Goal: Task Accomplishment & Management: Manage account settings

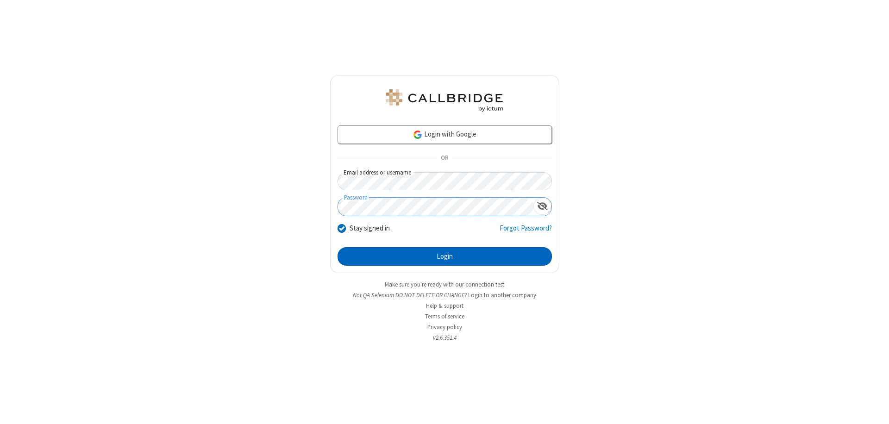
click at [445, 257] on button "Login" at bounding box center [445, 256] width 214 height 19
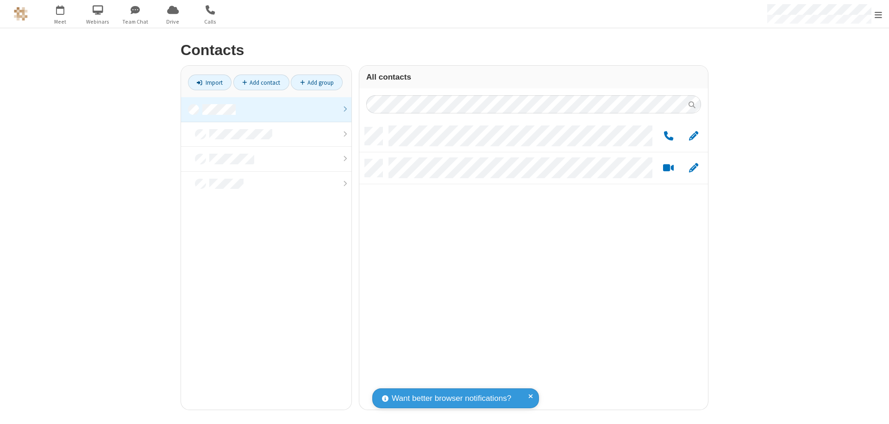
scroll to position [283, 342]
click at [266, 109] on link at bounding box center [266, 109] width 170 height 25
click at [261, 82] on link "Add contact" at bounding box center [261, 83] width 56 height 16
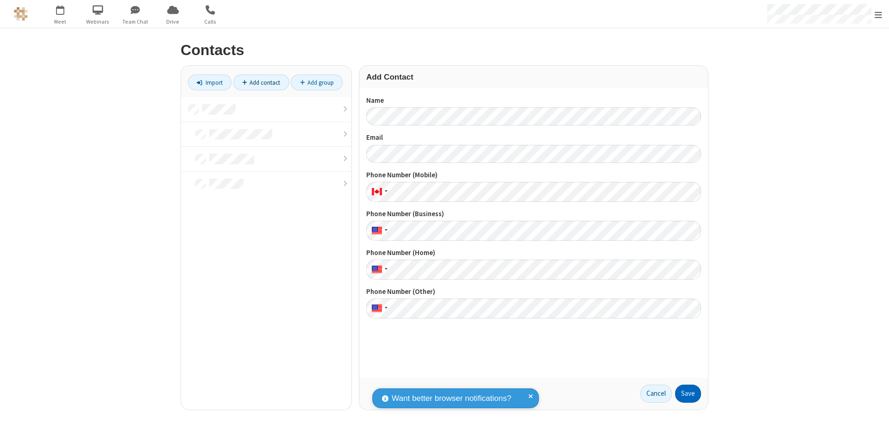
click at [688, 394] on button "Save" at bounding box center [688, 394] width 26 height 19
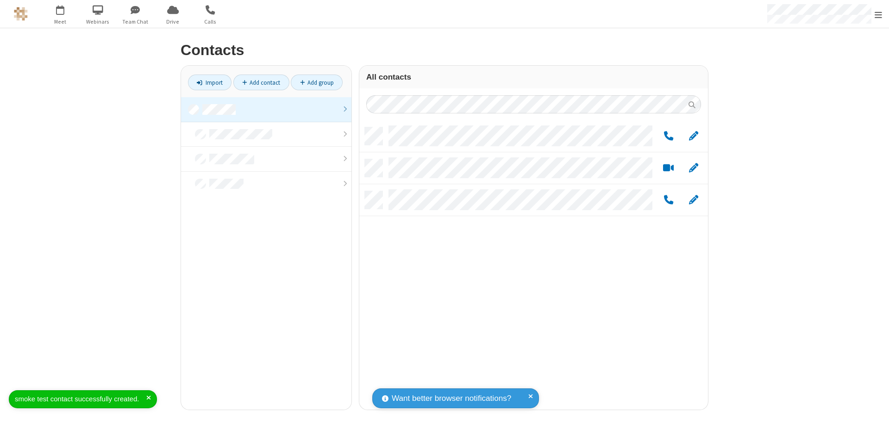
scroll to position [283, 342]
